Goal: Task Accomplishment & Management: Use online tool/utility

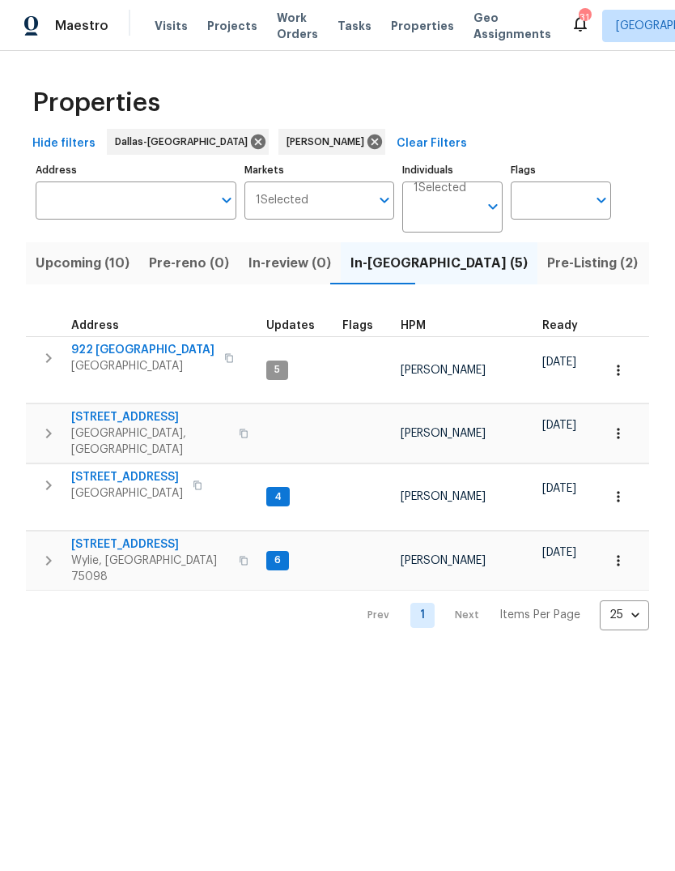
click at [547, 270] on span "Pre-Listing (2)" at bounding box center [592, 263] width 91 height 23
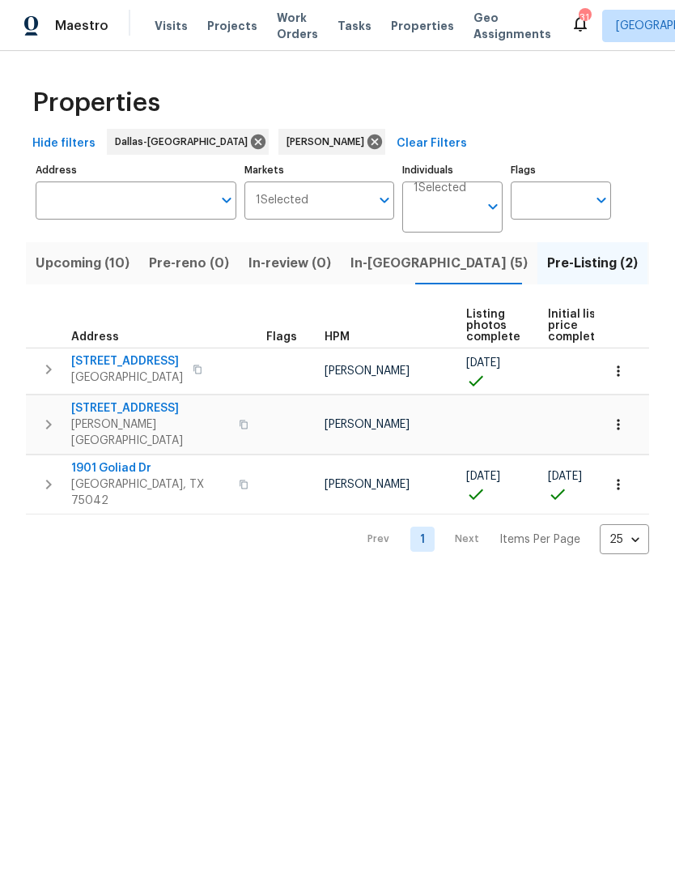
click at [132, 402] on span "[STREET_ADDRESS]" at bounding box center [150, 408] width 158 height 16
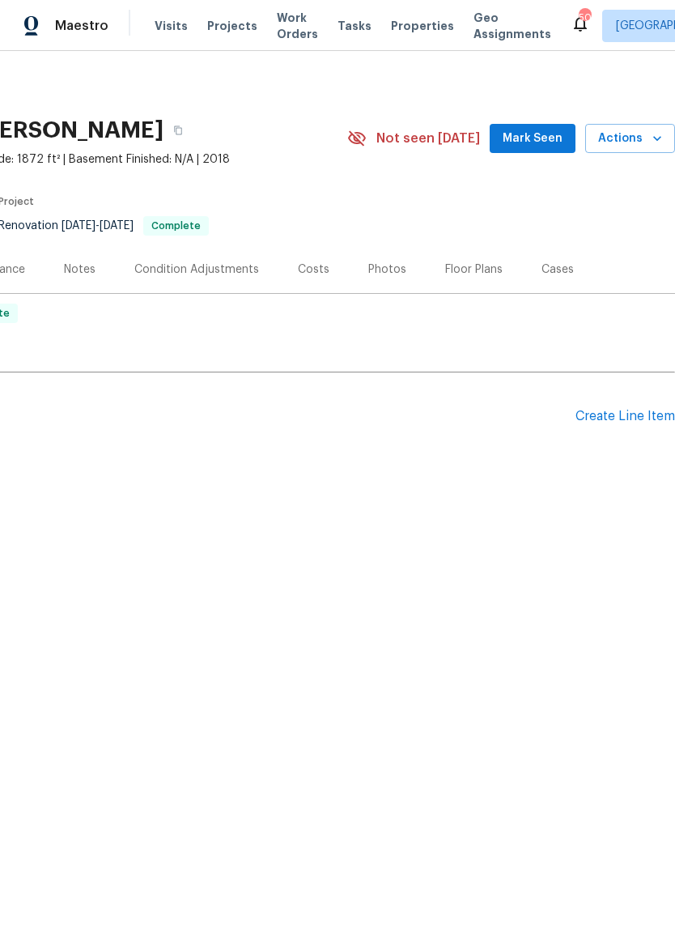
scroll to position [0, 240]
click at [559, 135] on span "Mark Seen" at bounding box center [533, 139] width 60 height 20
click at [543, 138] on span "Mark Seen" at bounding box center [533, 139] width 60 height 20
click at [387, 271] on div "Photos" at bounding box center [387, 270] width 38 height 16
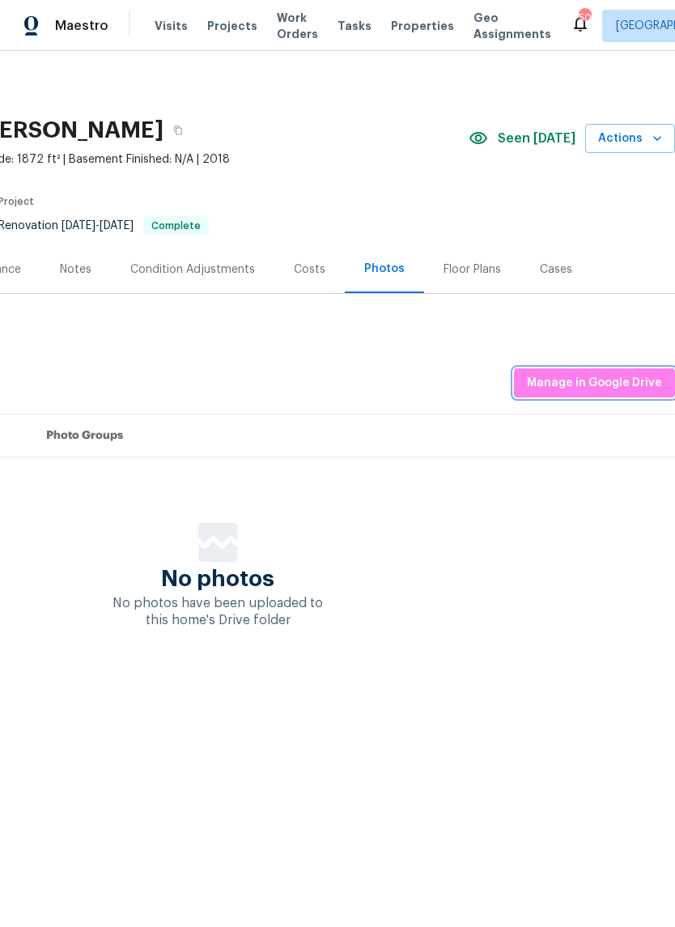
click at [621, 394] on button "Manage in Google Drive" at bounding box center [594, 383] width 161 height 30
